Goal: Navigation & Orientation: Find specific page/section

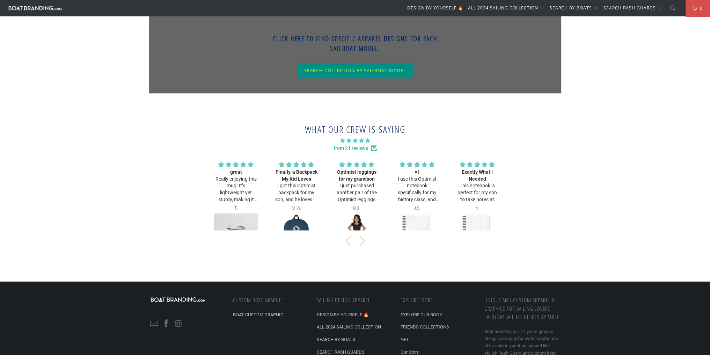
scroll to position [2520, 0]
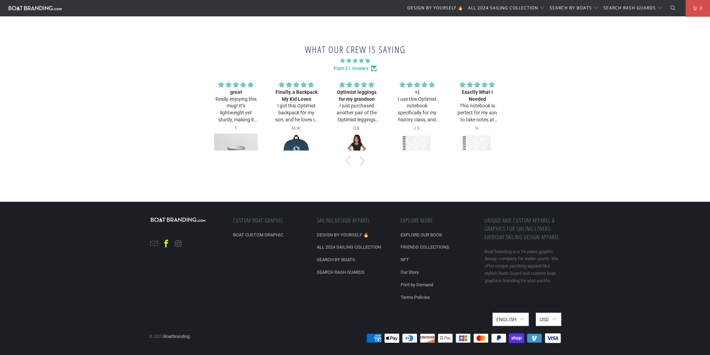
click at [167, 243] on link at bounding box center [166, 244] width 10 height 9
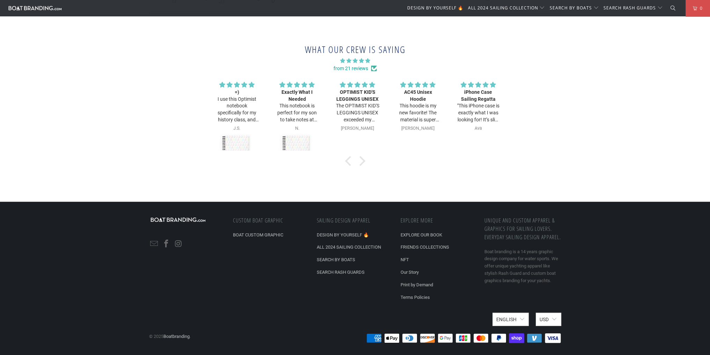
click at [414, 301] on div "Explore more EXPLORE OUR BOOK FRIENDS COLLECTIONS NFT Our Story Print by Demand…" at bounding box center [438, 261] width 77 height 90
click at [415, 299] on link "Terms Policies" at bounding box center [414, 297] width 29 height 5
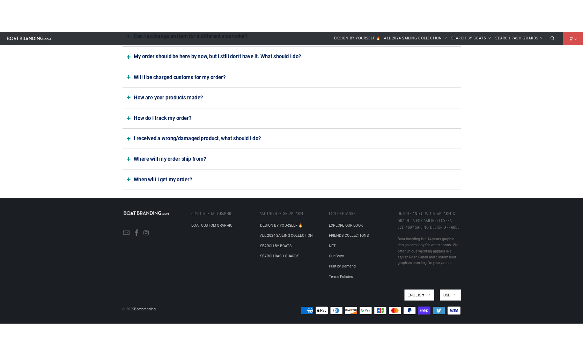
scroll to position [342, 0]
